Goal: Task Accomplishment & Management: Use online tool/utility

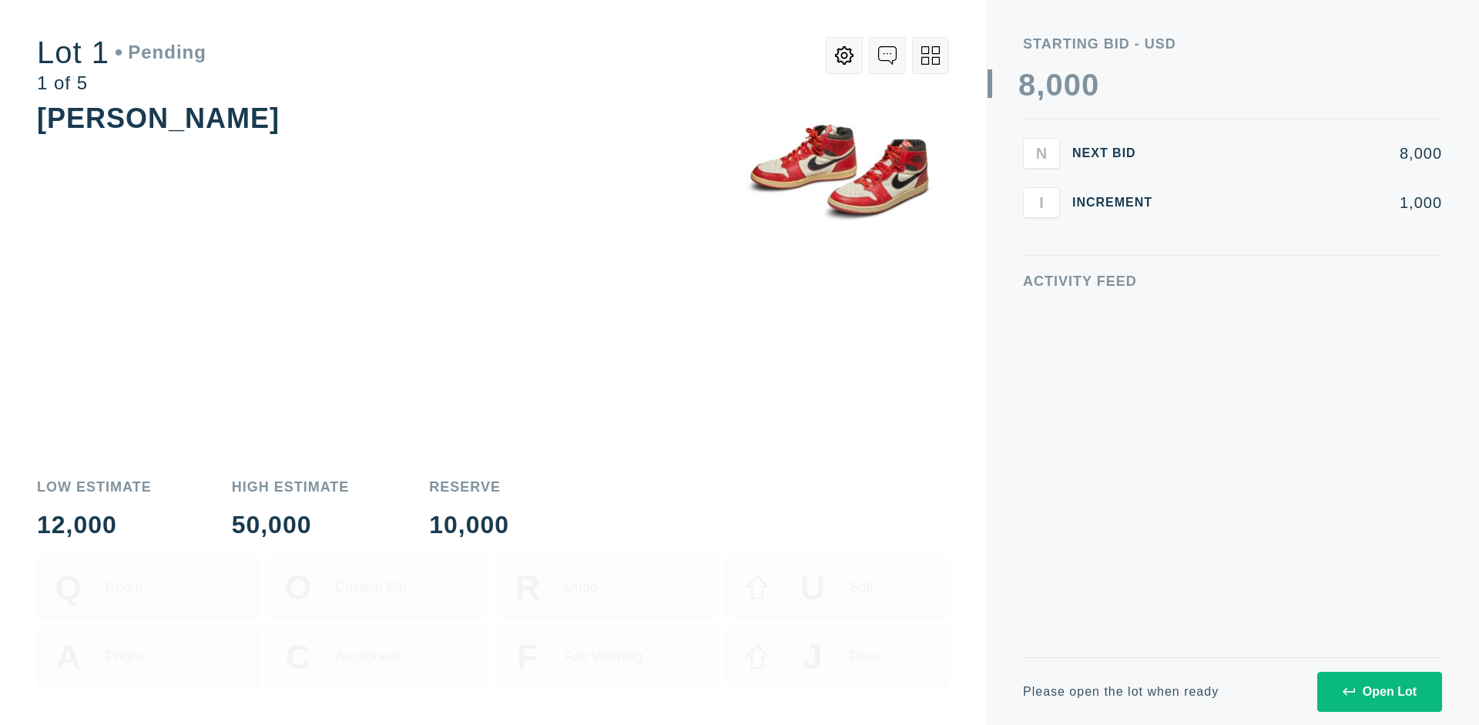
click at [1379, 691] on div "Open Lot" at bounding box center [1380, 692] width 74 height 14
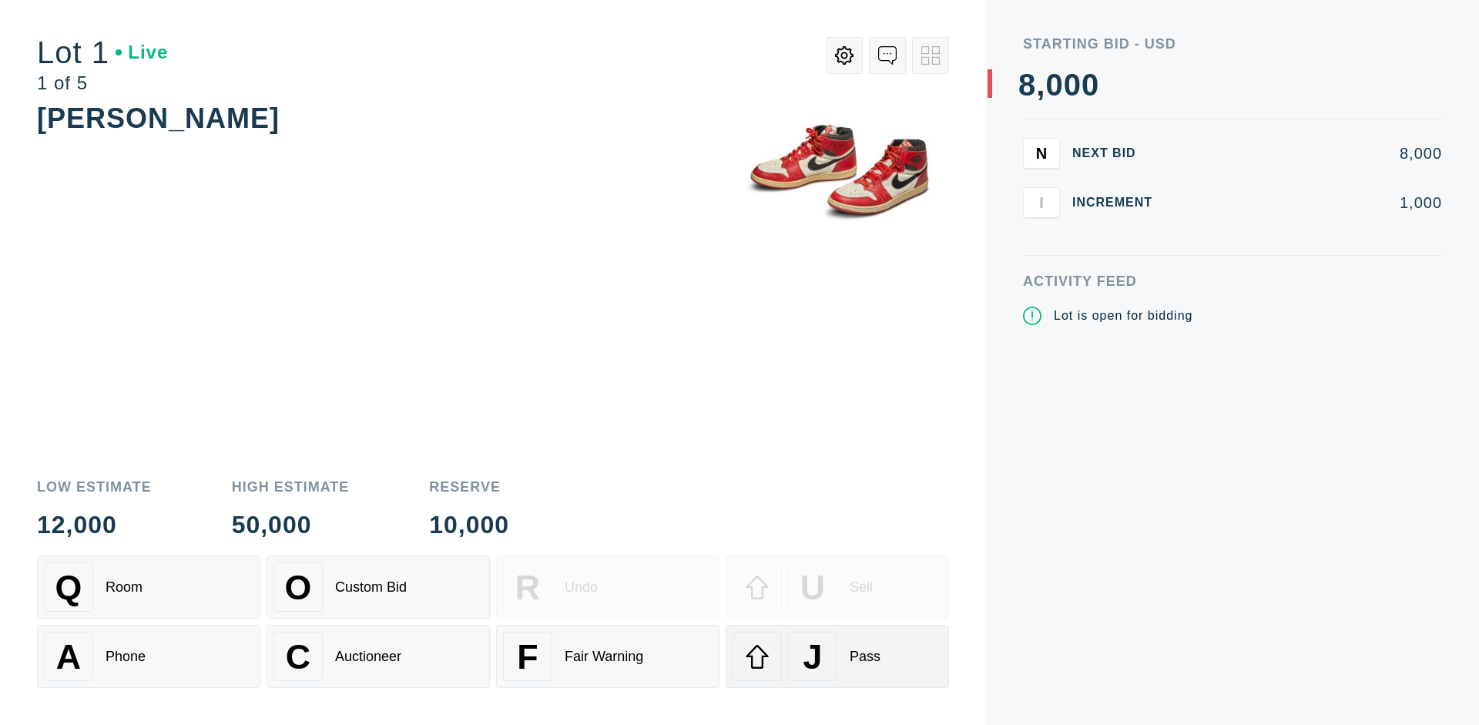
click at [837, 656] on div "J Pass" at bounding box center [837, 656] width 210 height 49
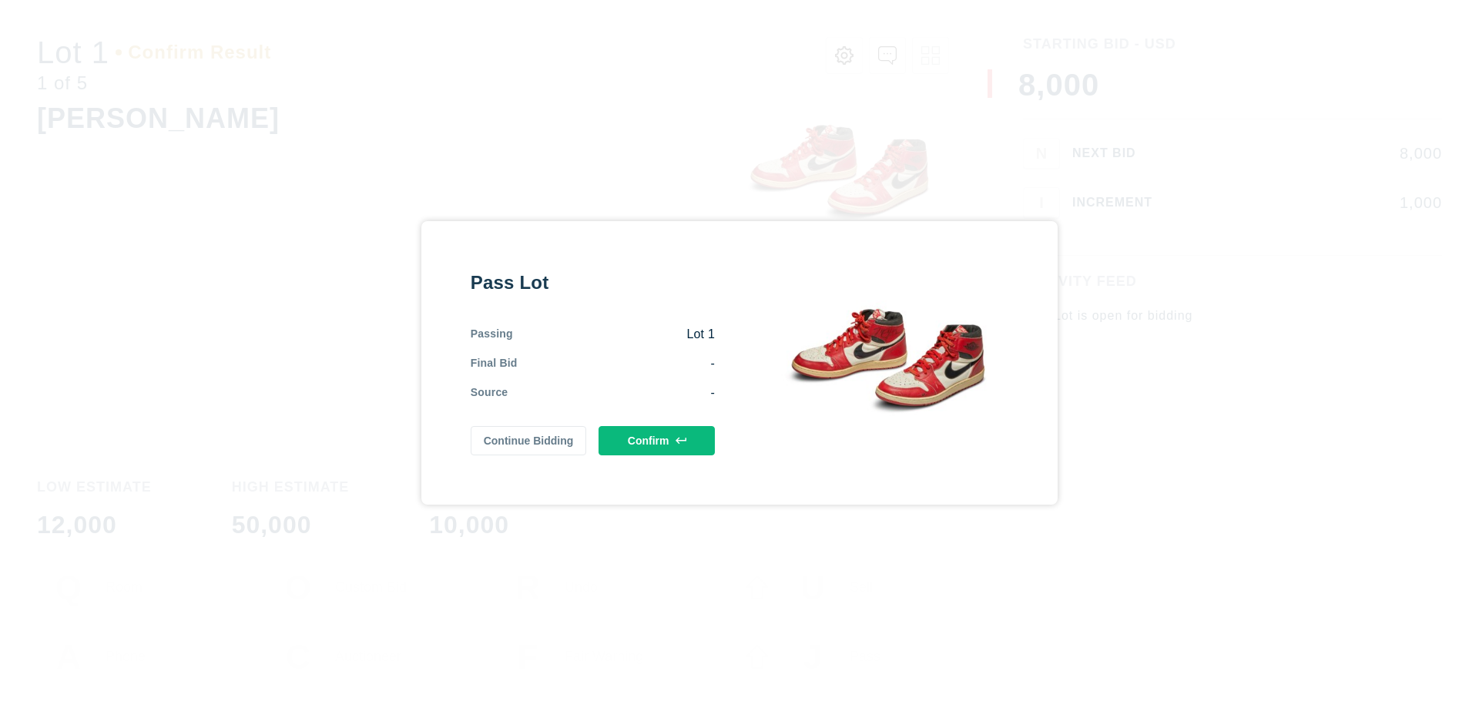
click at [657, 440] on button "Confirm" at bounding box center [656, 440] width 116 height 29
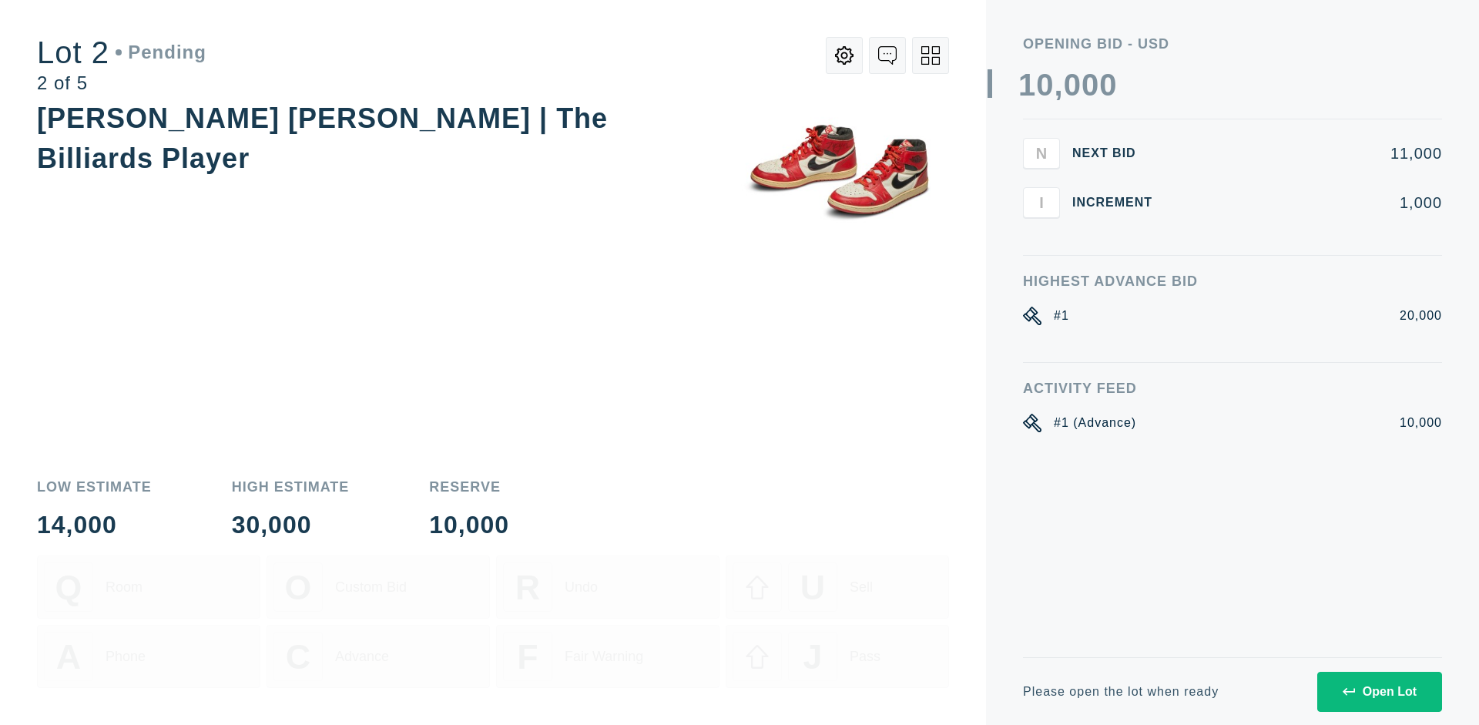
click at [1379, 691] on div "Open Lot" at bounding box center [1380, 692] width 74 height 14
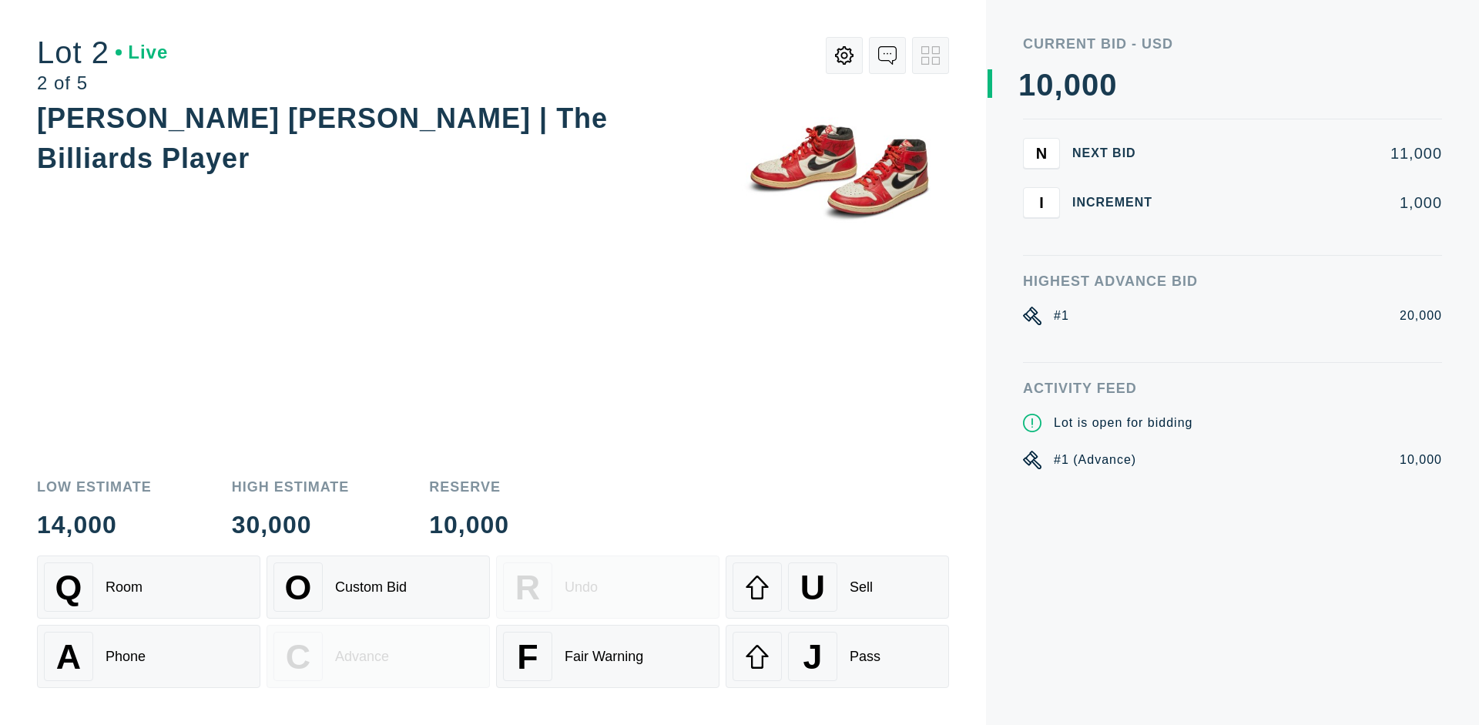
click at [837, 656] on div "J Pass" at bounding box center [837, 656] width 210 height 49
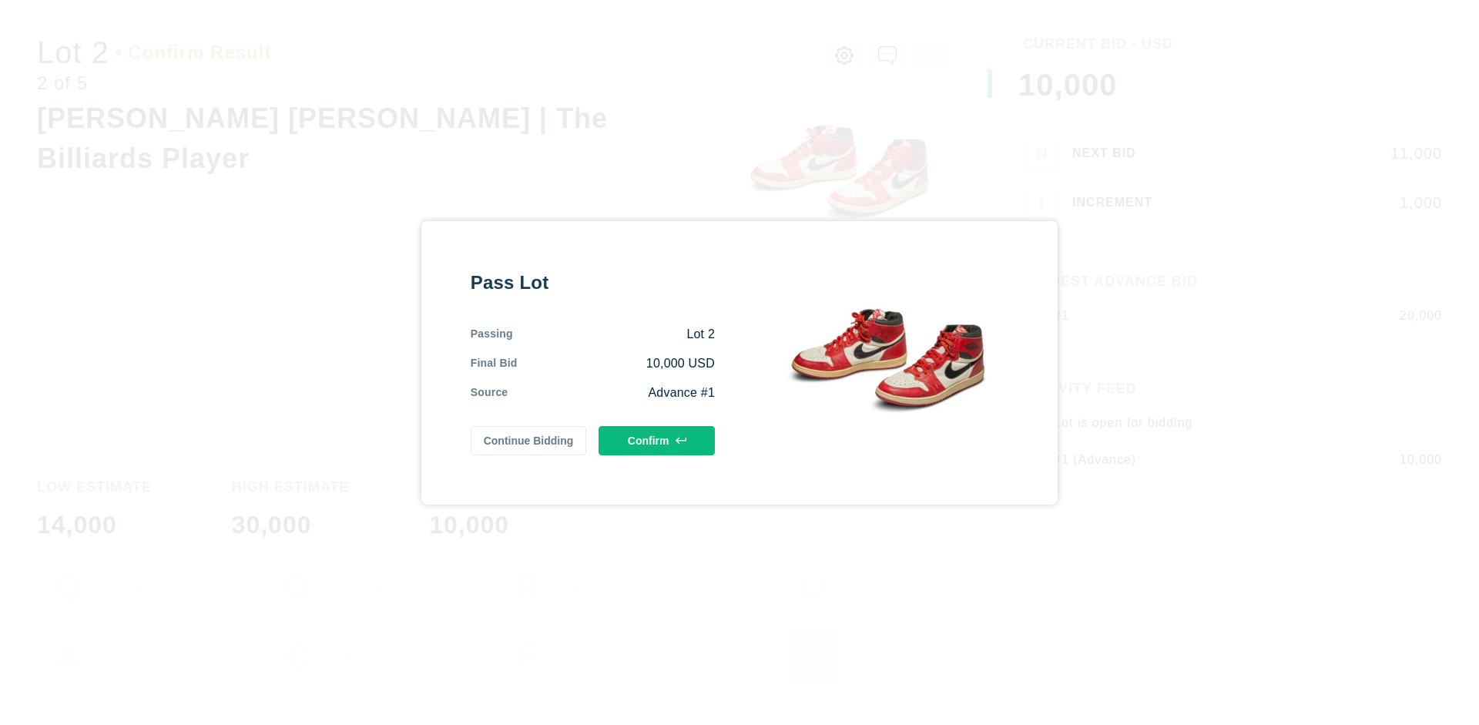
click at [657, 437] on button "Confirm" at bounding box center [656, 440] width 116 height 29
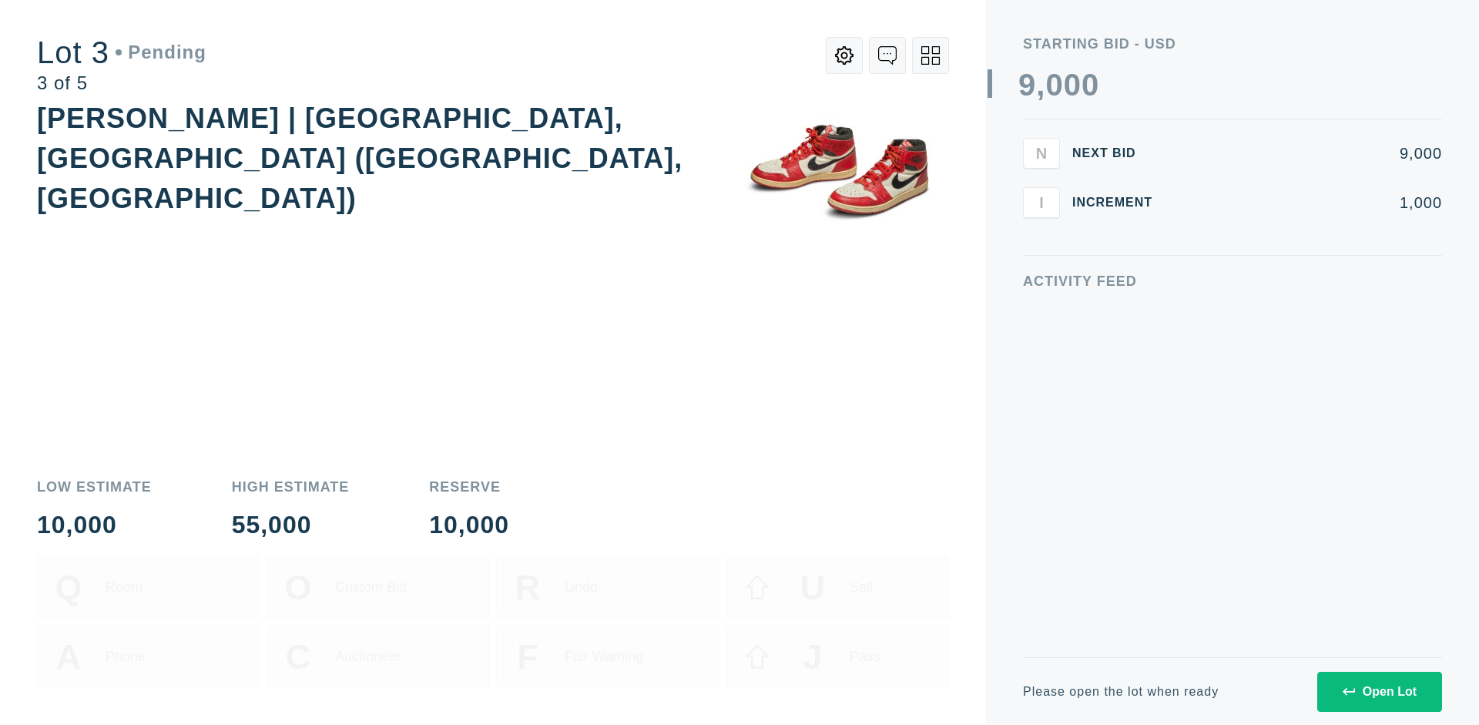
click at [1379, 691] on div "Open Lot" at bounding box center [1380, 692] width 74 height 14
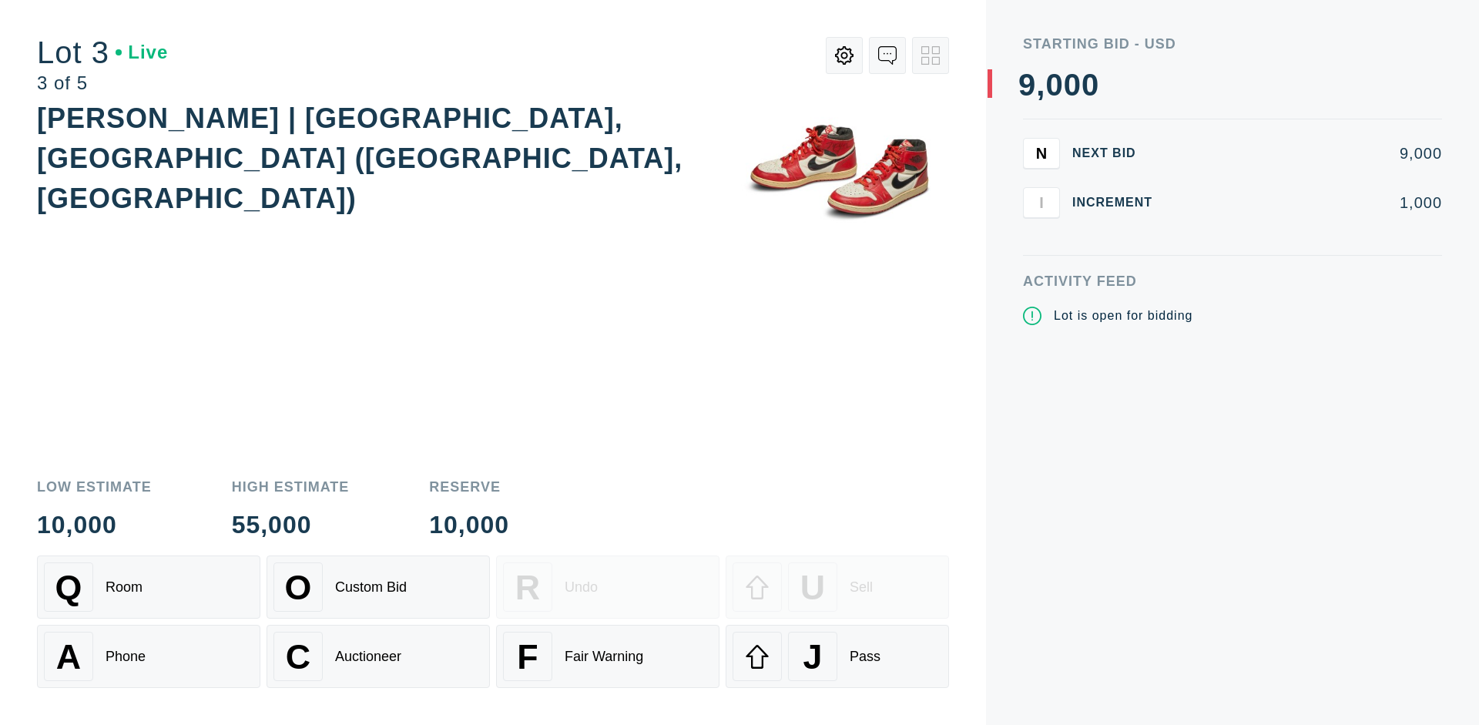
click at [837, 656] on div "J Pass" at bounding box center [837, 656] width 210 height 49
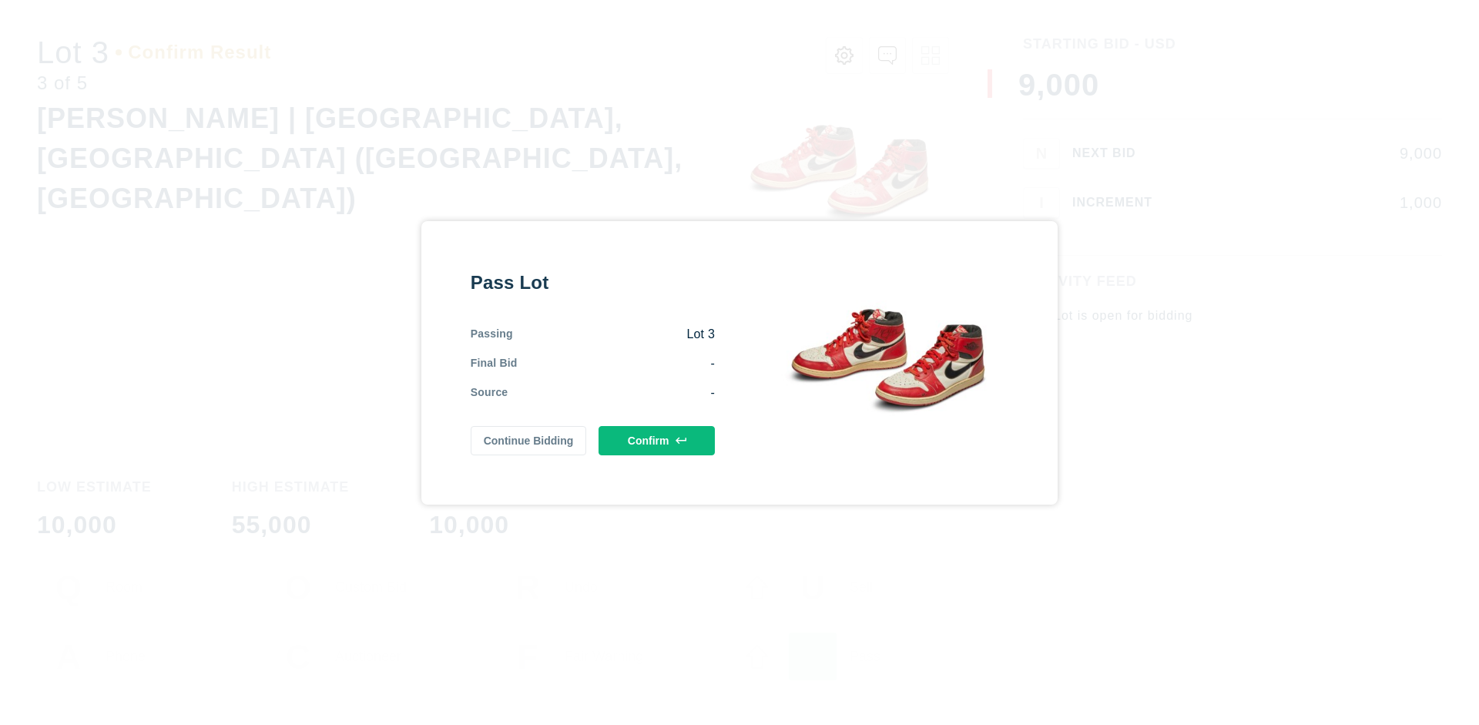
click at [657, 439] on button "Confirm" at bounding box center [656, 440] width 116 height 29
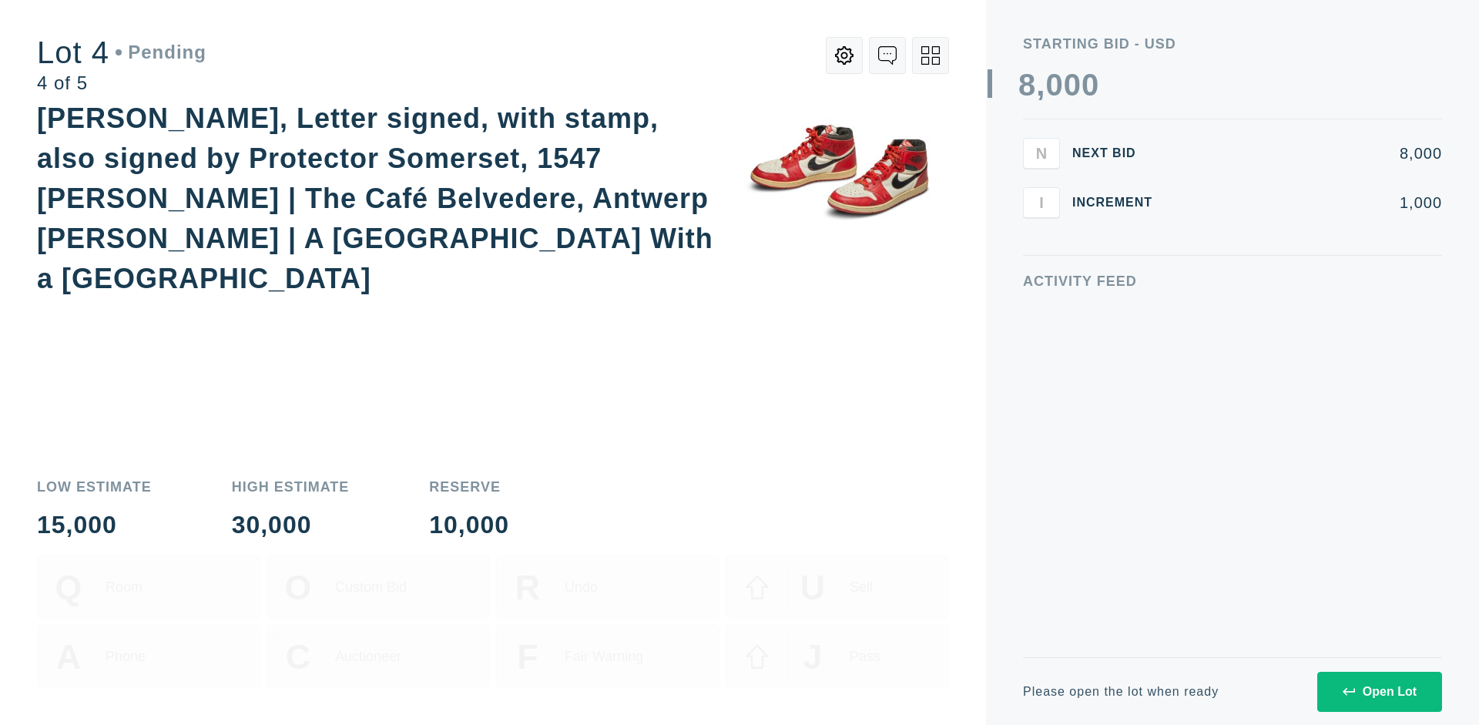
click at [930, 55] on icon at bounding box center [930, 55] width 18 height 18
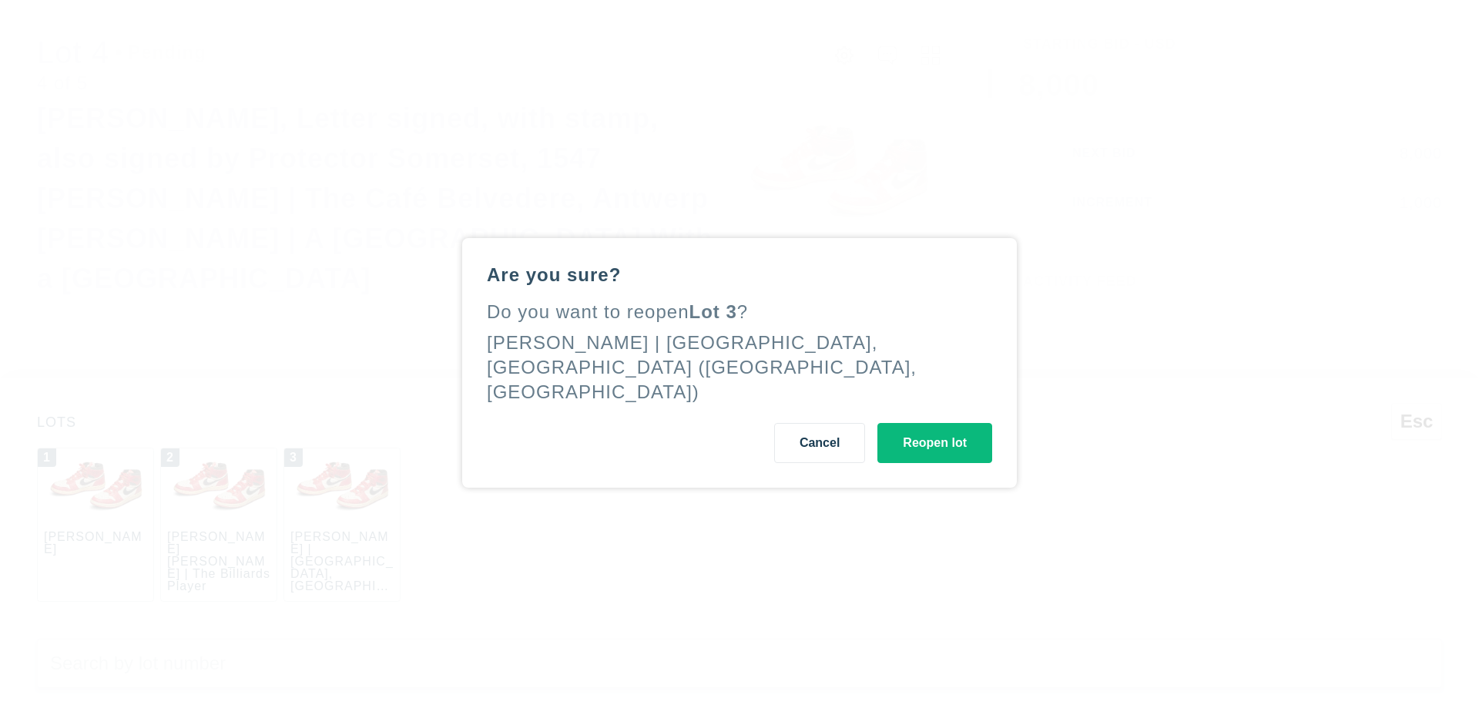
click at [934, 463] on button "Reopen lot" at bounding box center [934, 443] width 115 height 40
